Goal: Check status: Check status

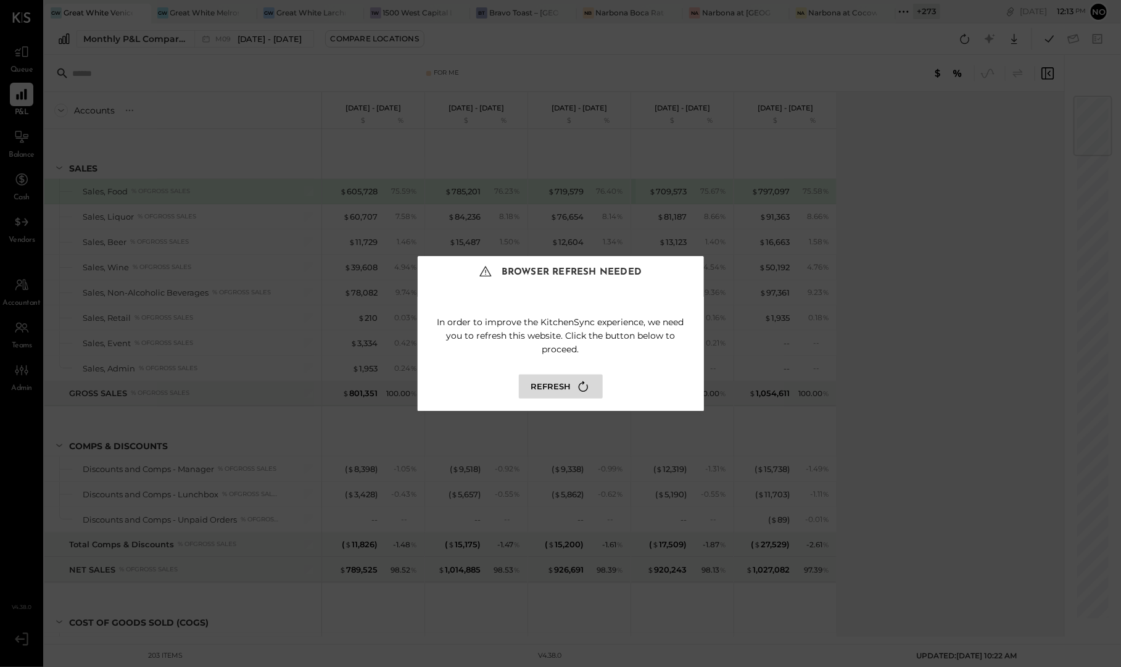
click at [572, 390] on button "Refresh" at bounding box center [561, 386] width 84 height 24
